Goal: Navigation & Orientation: Understand site structure

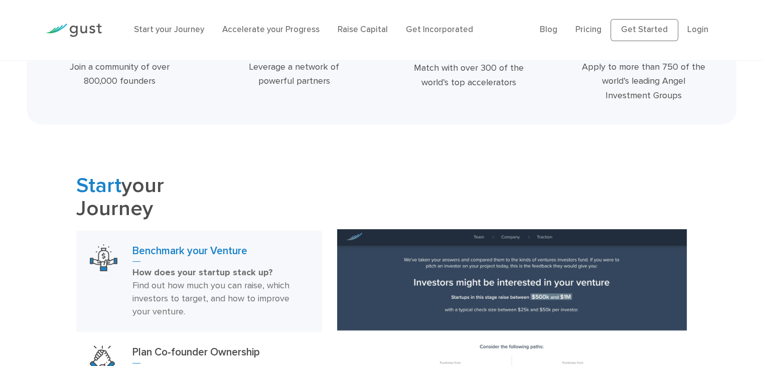
scroll to position [401, 0]
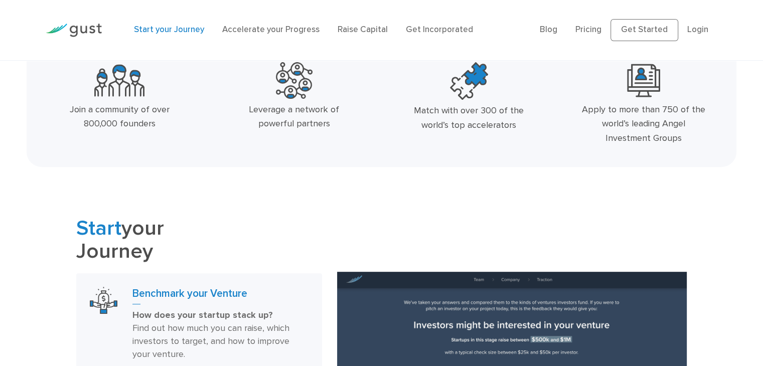
click at [152, 29] on link "Start your Journey" at bounding box center [169, 30] width 70 height 10
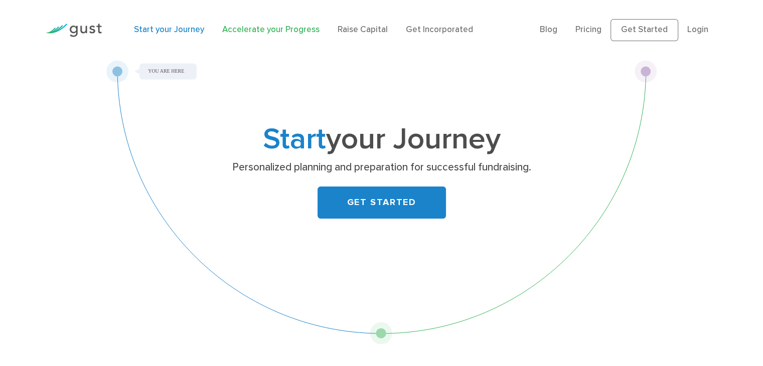
click at [273, 32] on link "Accelerate your Progress" at bounding box center [270, 30] width 97 height 10
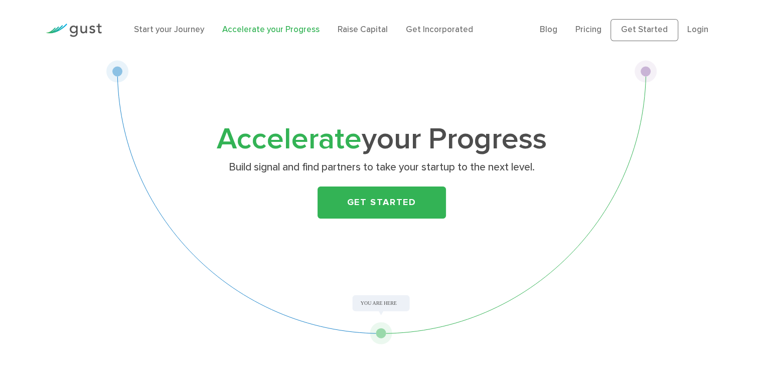
drag, startPoint x: 381, startPoint y: 330, endPoint x: 435, endPoint y: 302, distance: 60.4
click at [441, 308] on div "Accelerate your Progress Build signal and find partners to take your startup to…" at bounding box center [381, 202] width 551 height 284
click at [349, 33] on link "Raise Capital" at bounding box center [363, 30] width 50 height 10
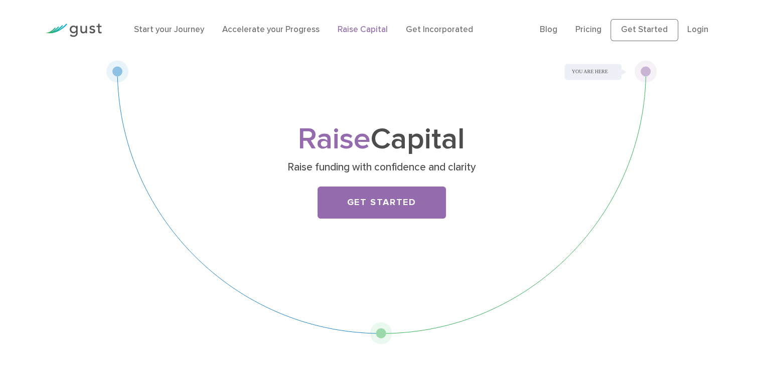
click at [409, 35] on li "Get Incorporated" at bounding box center [439, 30] width 67 height 13
click at [428, 30] on link "Get Incorporated" at bounding box center [439, 30] width 67 height 10
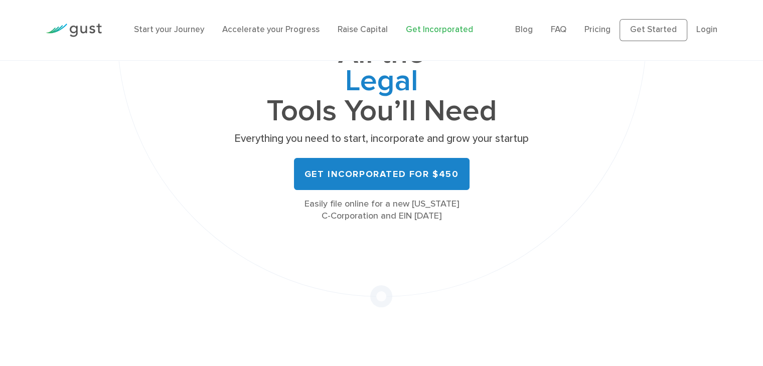
scroll to position [151, 0]
